Goal: Task Accomplishment & Management: Use online tool/utility

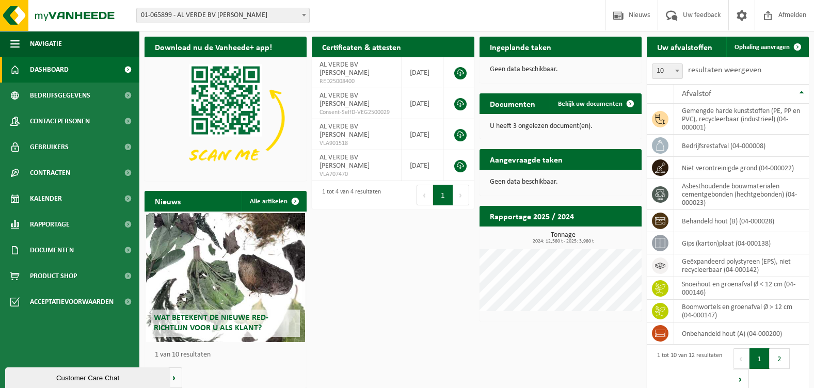
click at [503, 107] on h2 "Documenten" at bounding box center [512, 103] width 66 height 20
click at [632, 104] on span at bounding box center [630, 103] width 21 height 21
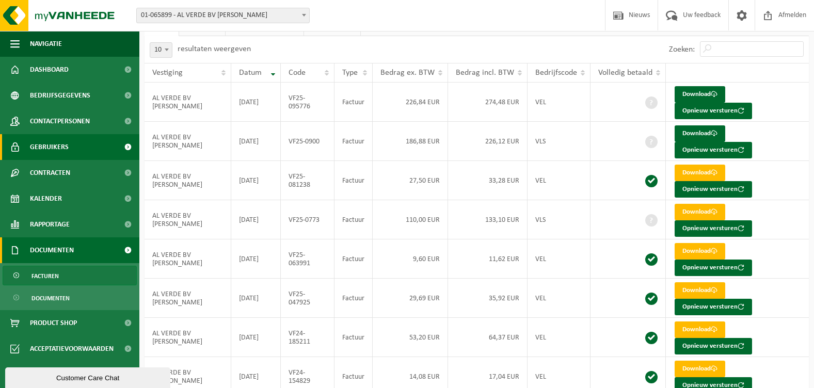
scroll to position [103, 0]
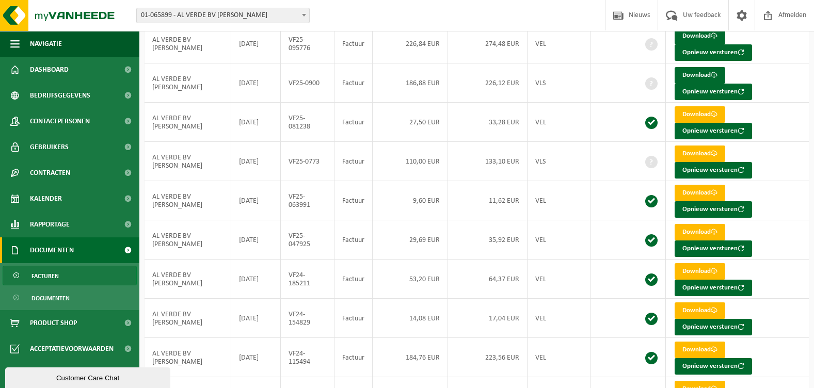
click at [56, 277] on span "Facturen" at bounding box center [44, 276] width 27 height 20
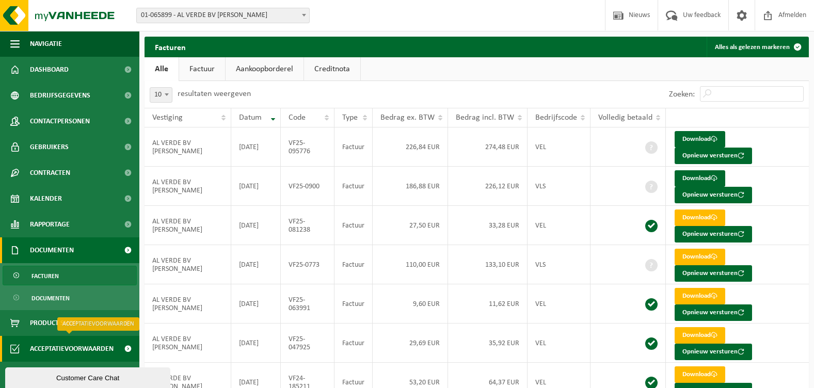
click at [56, 343] on span "Acceptatievoorwaarden" at bounding box center [72, 349] width 84 height 26
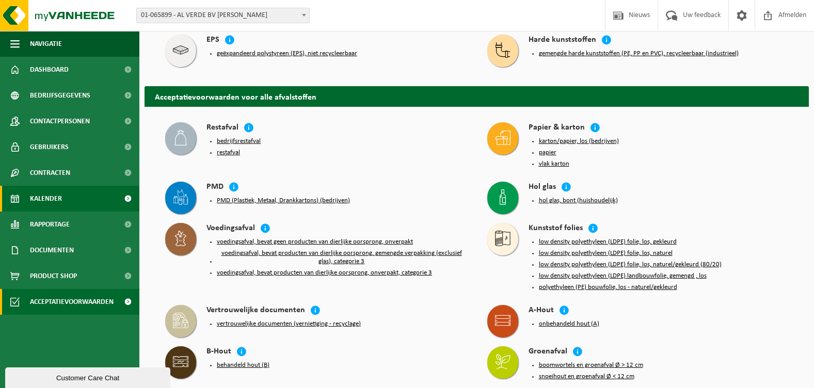
click at [53, 195] on span "Kalender" at bounding box center [46, 199] width 32 height 26
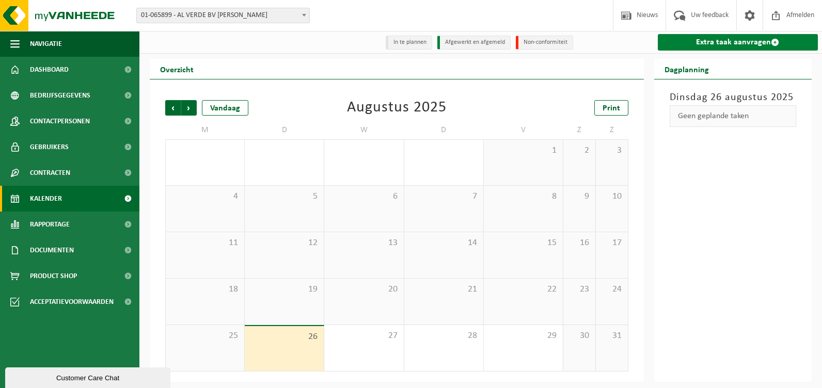
click at [726, 41] on link "Extra taak aanvragen" at bounding box center [738, 42] width 161 height 17
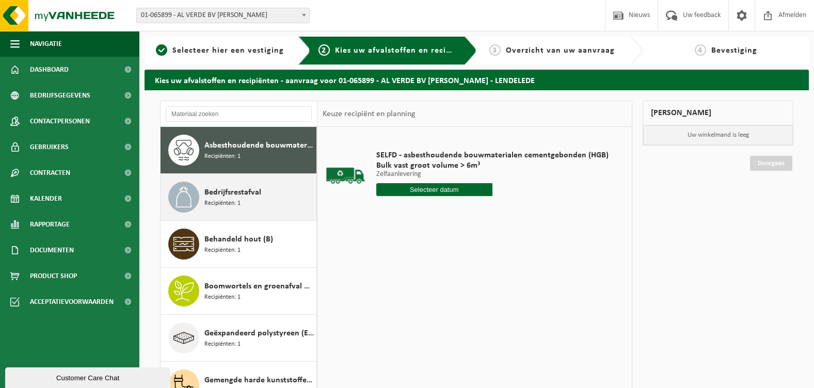
click at [214, 196] on span "Bedrijfsrestafval" at bounding box center [232, 192] width 57 height 12
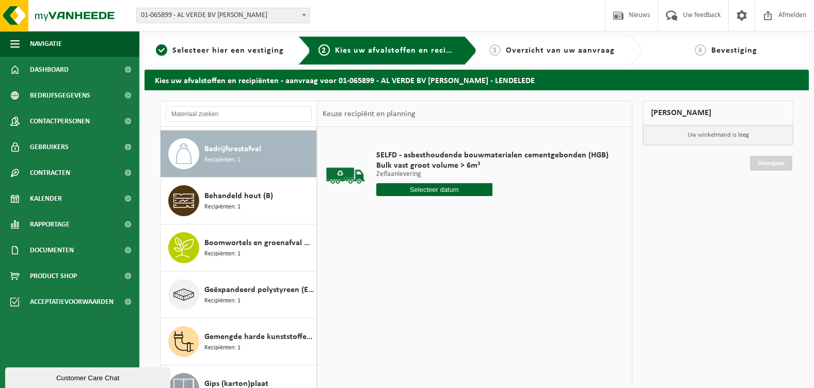
scroll to position [47, 0]
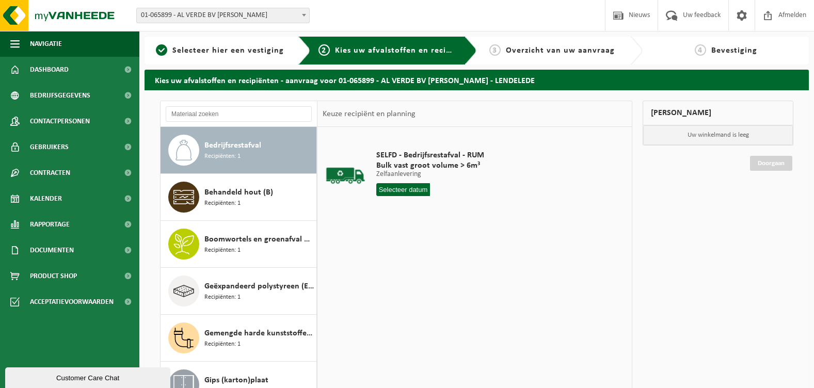
click at [385, 190] on input "text" at bounding box center [403, 189] width 54 height 13
click at [405, 312] on div "26" at bounding box center [404, 314] width 18 height 17
type input "Van 2025-08-26"
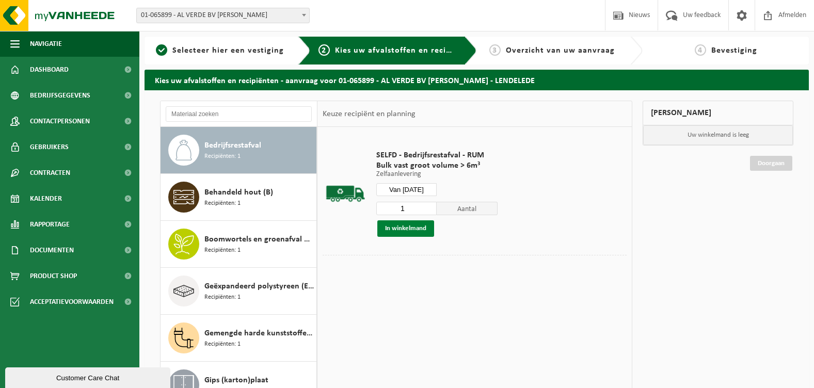
click at [404, 232] on button "In winkelmand" at bounding box center [405, 228] width 57 height 17
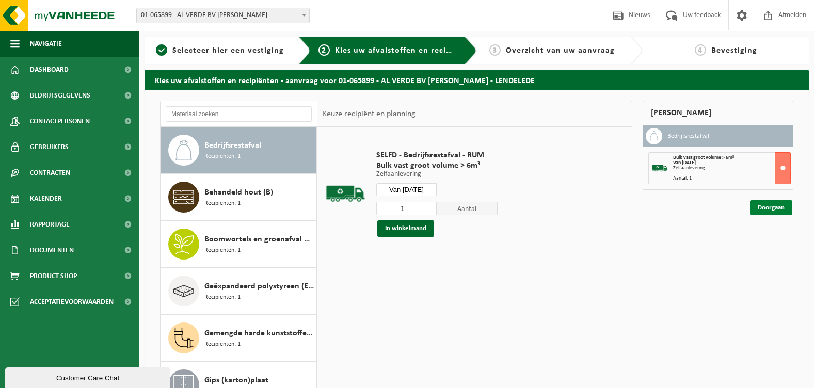
click at [771, 204] on link "Doorgaan" at bounding box center [771, 207] width 42 height 15
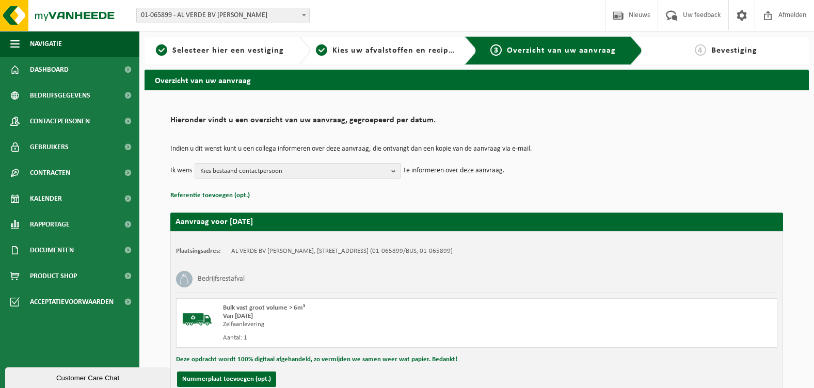
scroll to position [94, 0]
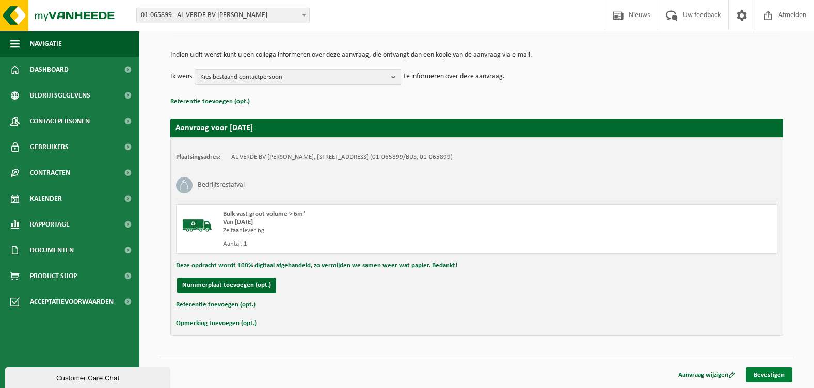
click at [770, 375] on link "Bevestigen" at bounding box center [769, 374] width 46 height 15
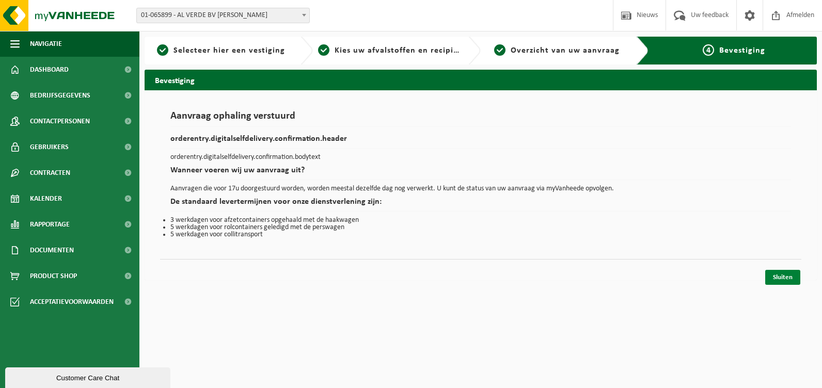
click at [782, 271] on link "Sluiten" at bounding box center [782, 277] width 35 height 15
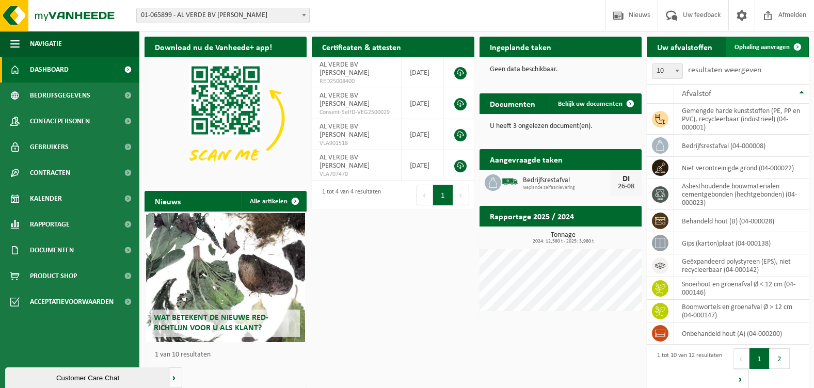
click at [760, 45] on span "Ophaling aanvragen" at bounding box center [761, 47] width 55 height 7
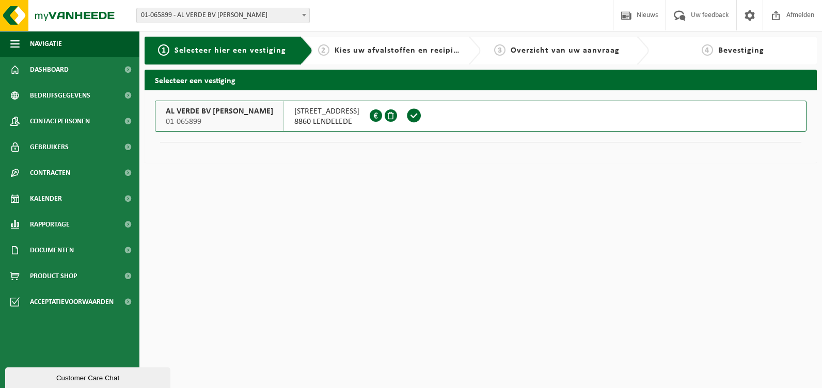
click at [233, 111] on span "AL VERDE BV [PERSON_NAME]" at bounding box center [219, 111] width 107 height 10
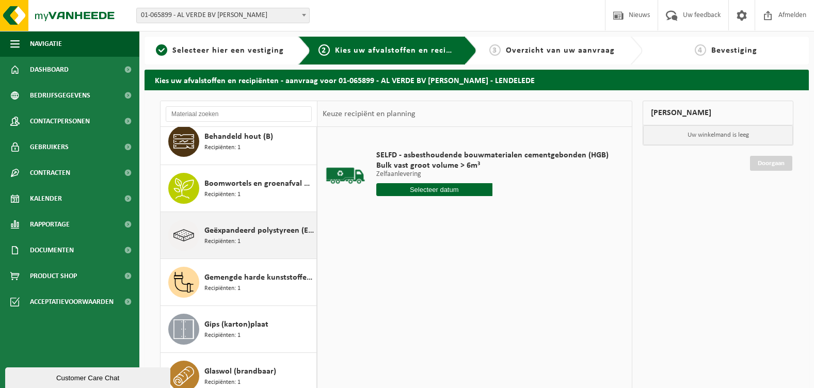
scroll to position [103, 0]
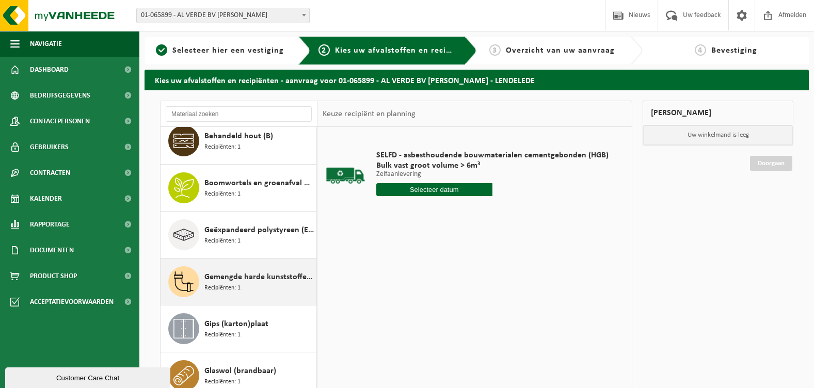
click at [230, 274] on span "Gemengde harde kunststoffen (PE, PP en PVC), recycleerbaar (industrieel)" at bounding box center [258, 277] width 109 height 12
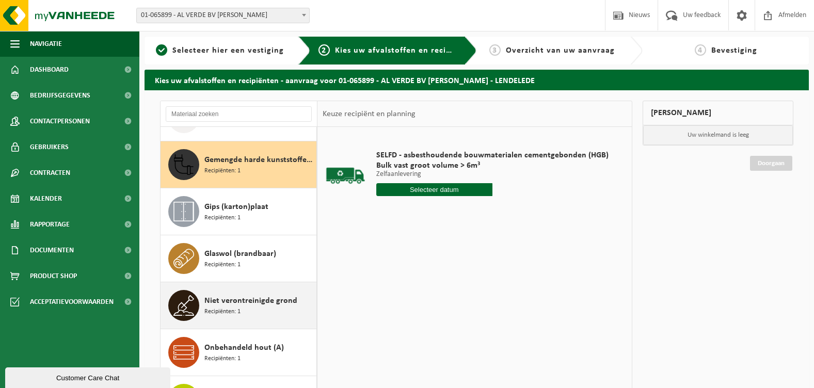
scroll to position [235, 0]
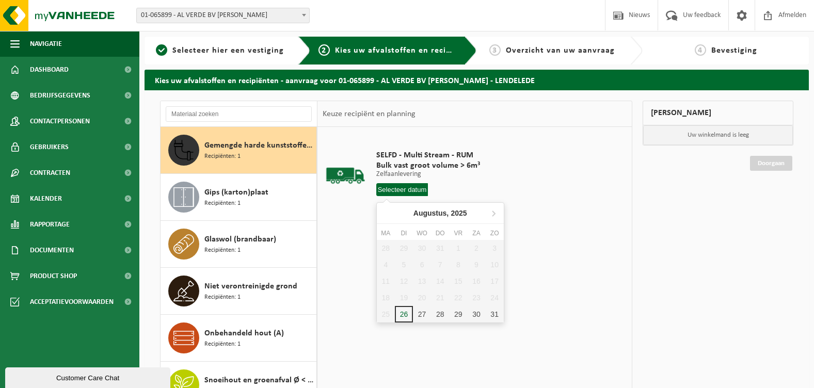
click at [410, 189] on input "text" at bounding box center [402, 189] width 52 height 13
click at [403, 314] on div "26" at bounding box center [404, 314] width 18 height 17
type input "Van 2025-08-26"
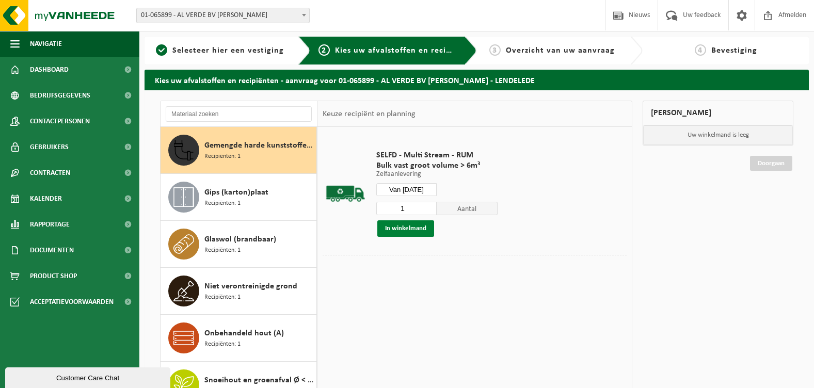
click at [411, 227] on button "In winkelmand" at bounding box center [405, 228] width 57 height 17
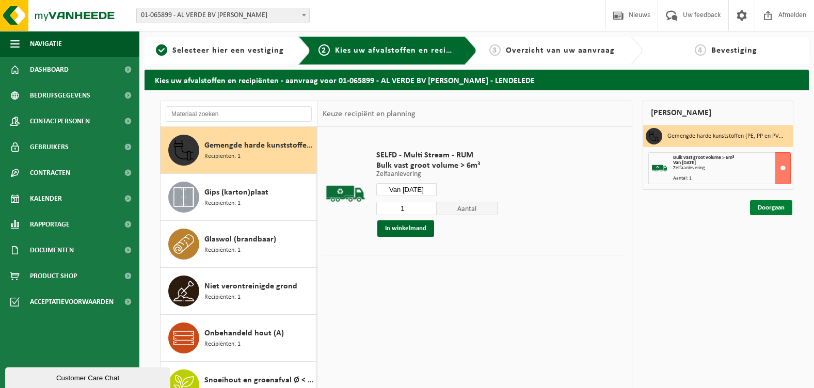
click at [770, 210] on link "Doorgaan" at bounding box center [771, 207] width 42 height 15
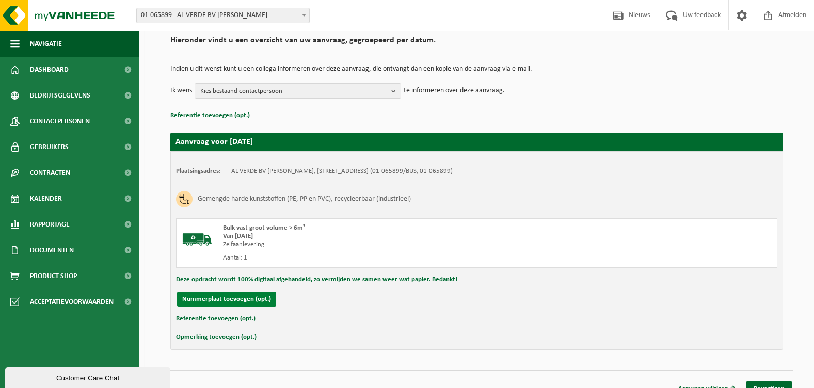
scroll to position [94, 0]
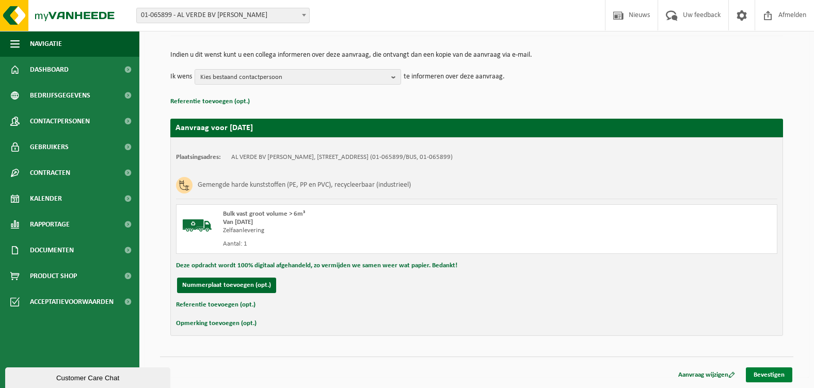
click at [767, 374] on link "Bevestigen" at bounding box center [769, 374] width 46 height 15
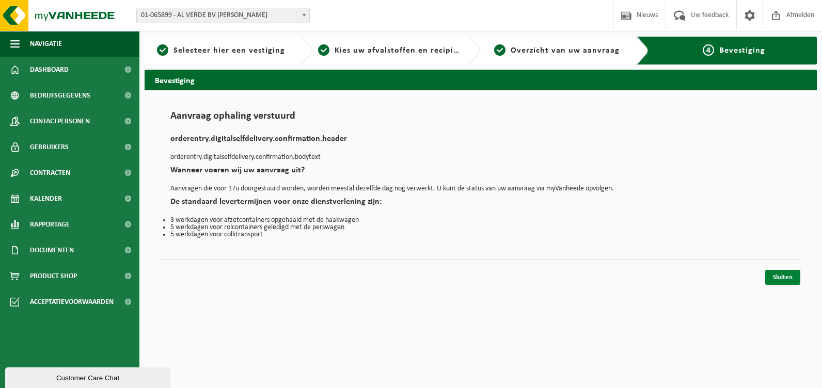
click at [779, 277] on link "Sluiten" at bounding box center [782, 277] width 35 height 15
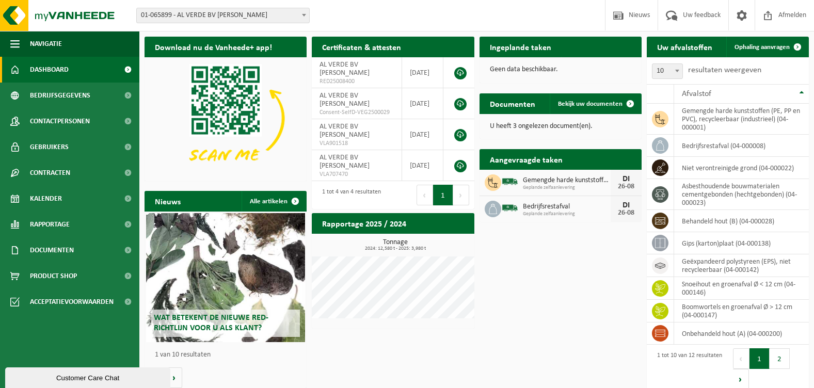
click at [415, 344] on div "Download nu de Vanheede+ app! Verberg Certificaten & attesten Bekijk uw certifi…" at bounding box center [476, 214] width 669 height 367
